Goal: Task Accomplishment & Management: Manage account settings

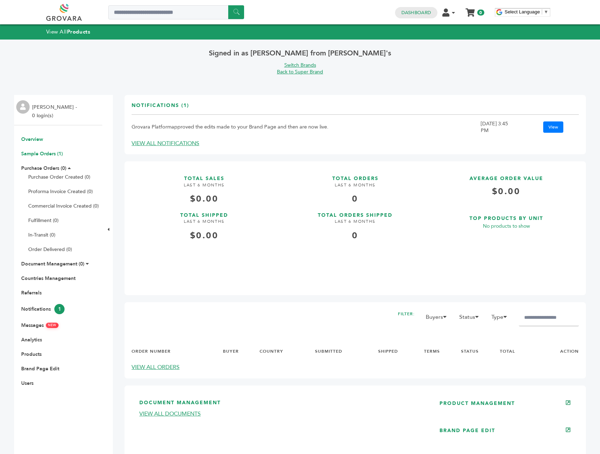
click at [57, 151] on link "Sample Orders (1)" at bounding box center [42, 153] width 42 height 7
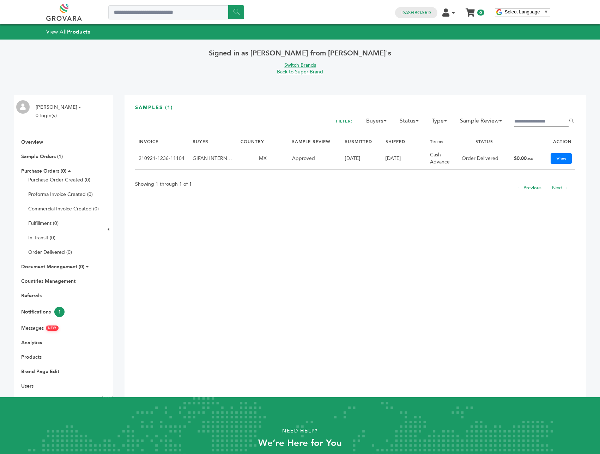
click at [305, 65] on link "Switch Brands" at bounding box center [300, 65] width 32 height 7
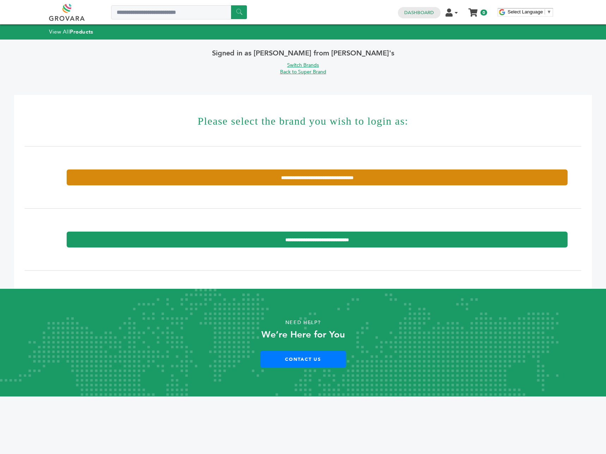
click at [380, 182] on input "**********" at bounding box center [317, 177] width 501 height 16
